Goal: Navigation & Orientation: Understand site structure

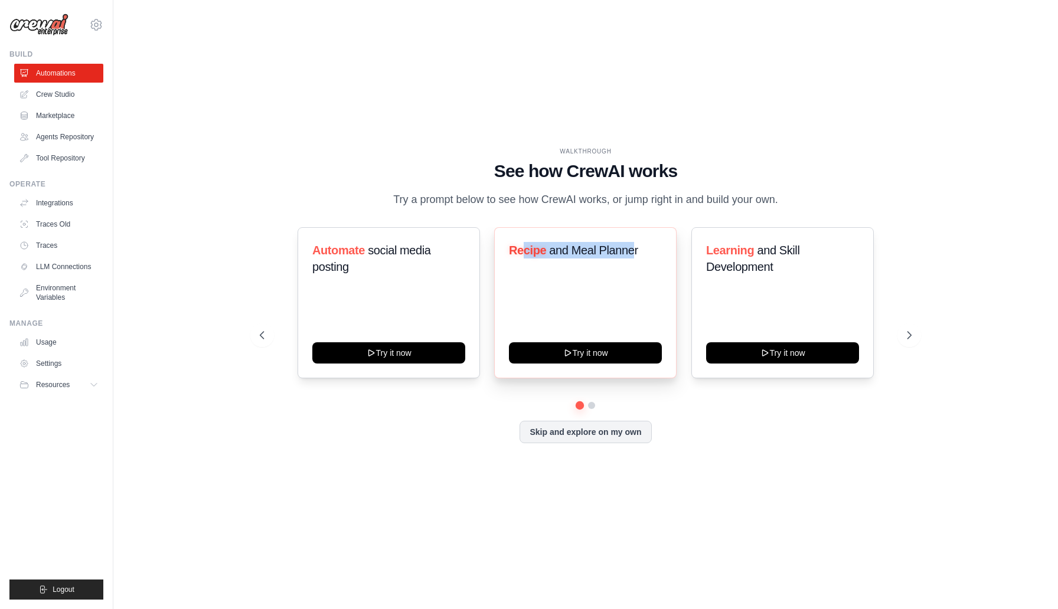
drag, startPoint x: 633, startPoint y: 248, endPoint x: 525, endPoint y: 248, distance: 108.0
click at [525, 248] on h3 "Recipe and Meal Planner" at bounding box center [585, 250] width 153 height 17
click at [382, 133] on div "WALKTHROUGH See how [PERSON_NAME] works Try a prompt below to see how [PERSON_N…" at bounding box center [585, 304] width 906 height 585
click at [57, 112] on link "Marketplace" at bounding box center [59, 115] width 89 height 19
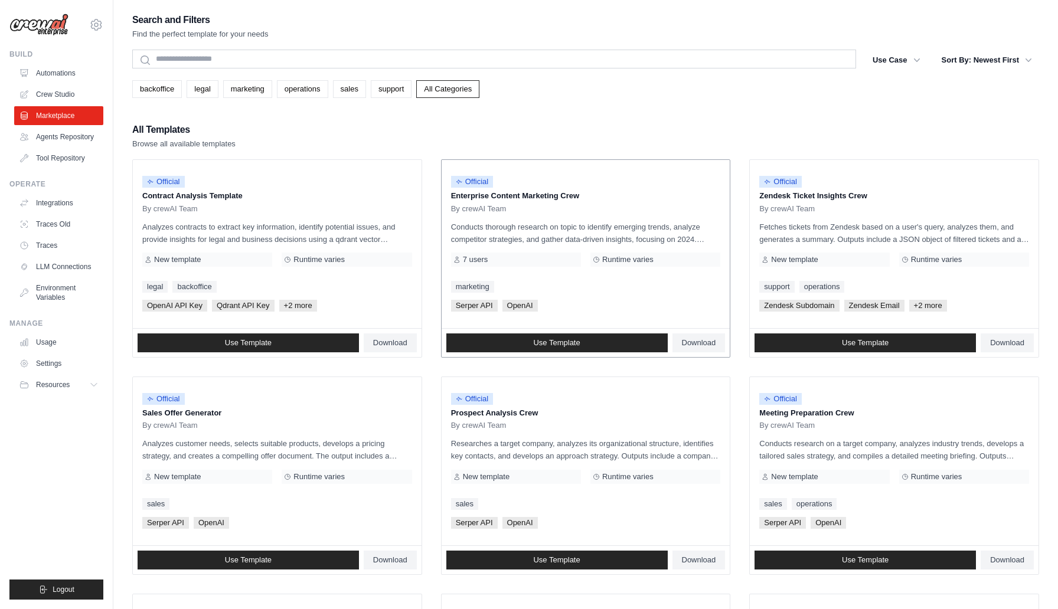
click at [532, 194] on p "Enterprise Content Marketing Crew" at bounding box center [586, 196] width 270 height 12
click at [390, 138] on div "All Templates Browse all available templates" at bounding box center [585, 136] width 906 height 28
click at [54, 77] on link "Automations" at bounding box center [59, 73] width 89 height 19
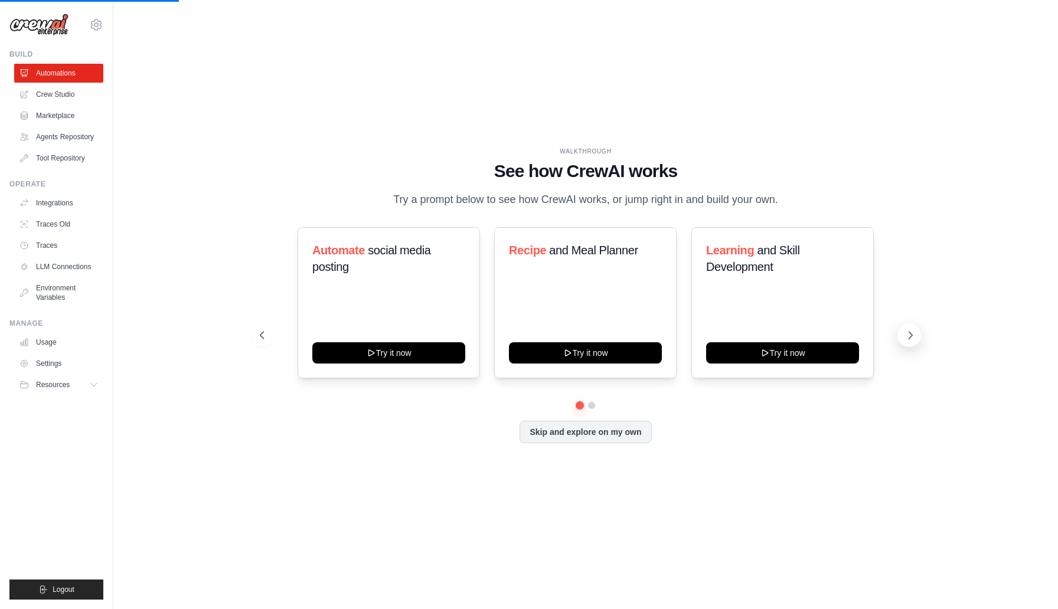
click at [904, 335] on button at bounding box center [909, 335] width 24 height 24
